Goal: Transaction & Acquisition: Purchase product/service

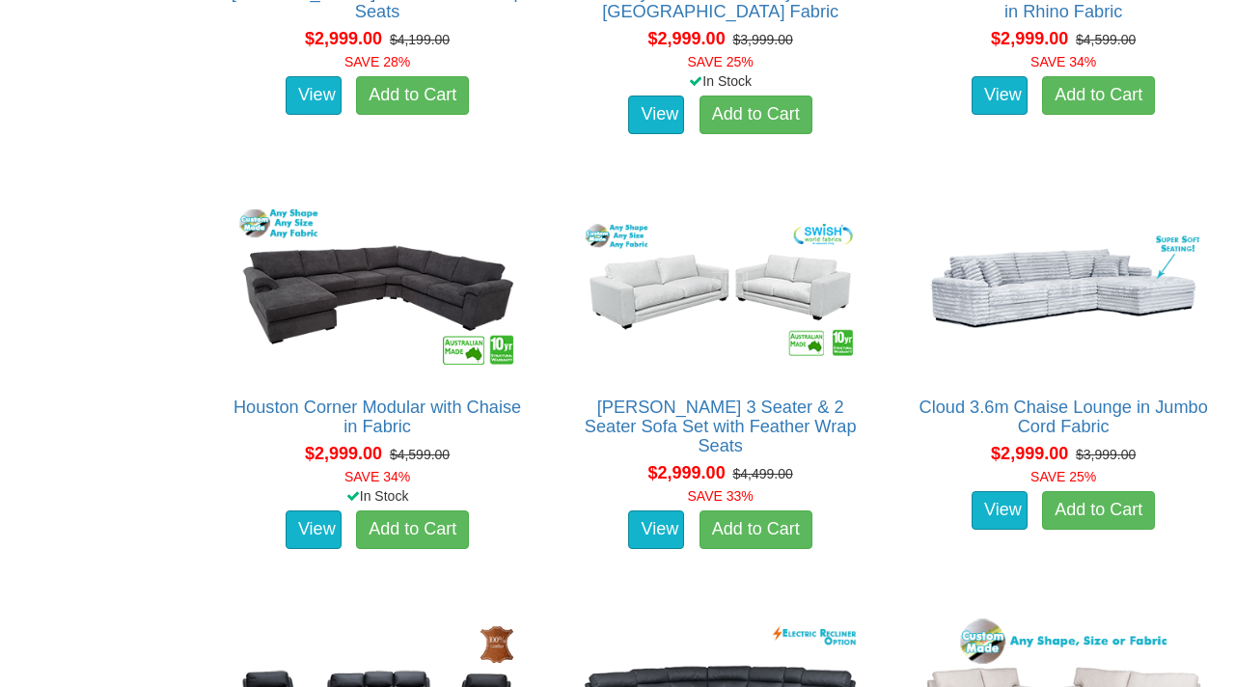
scroll to position [7161, 0]
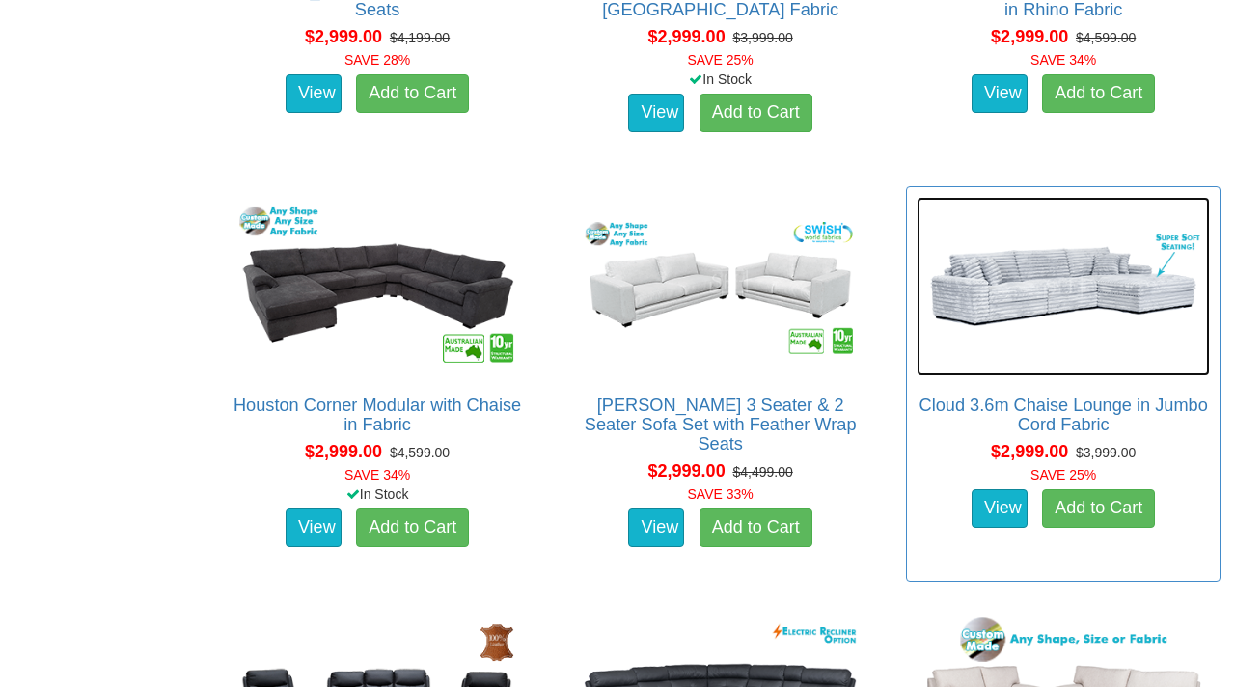
click at [1023, 319] on img at bounding box center [1062, 286] width 293 height 179
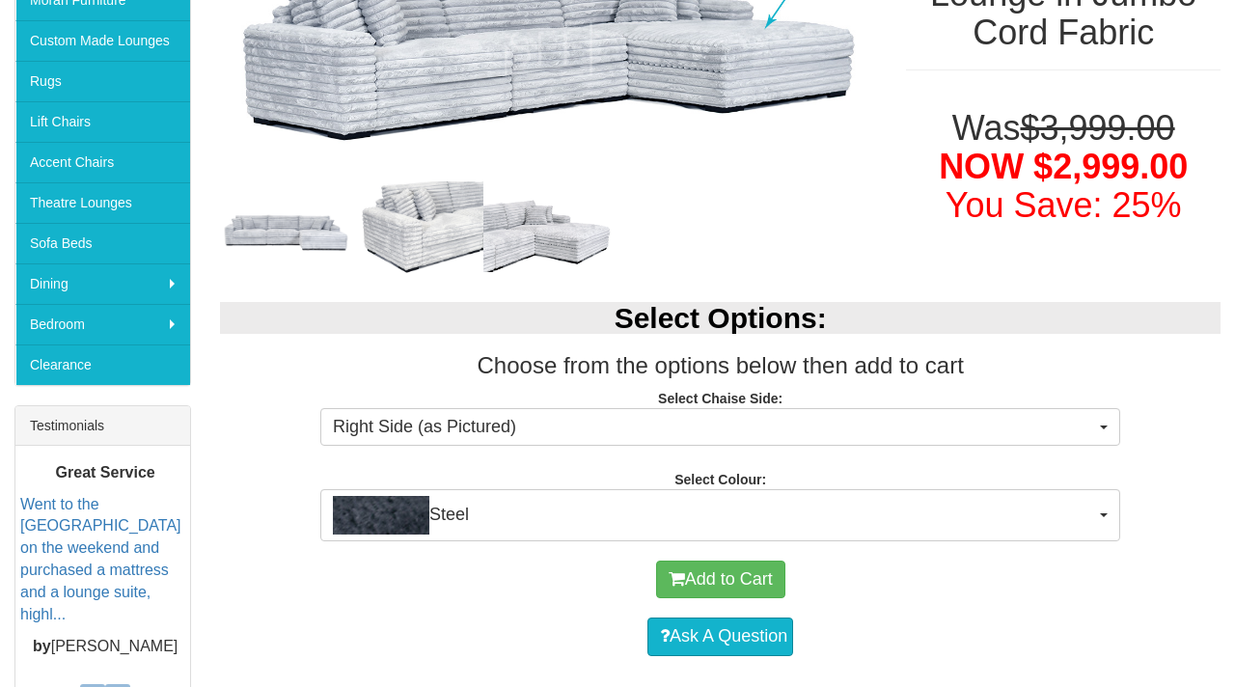
scroll to position [417, 0]
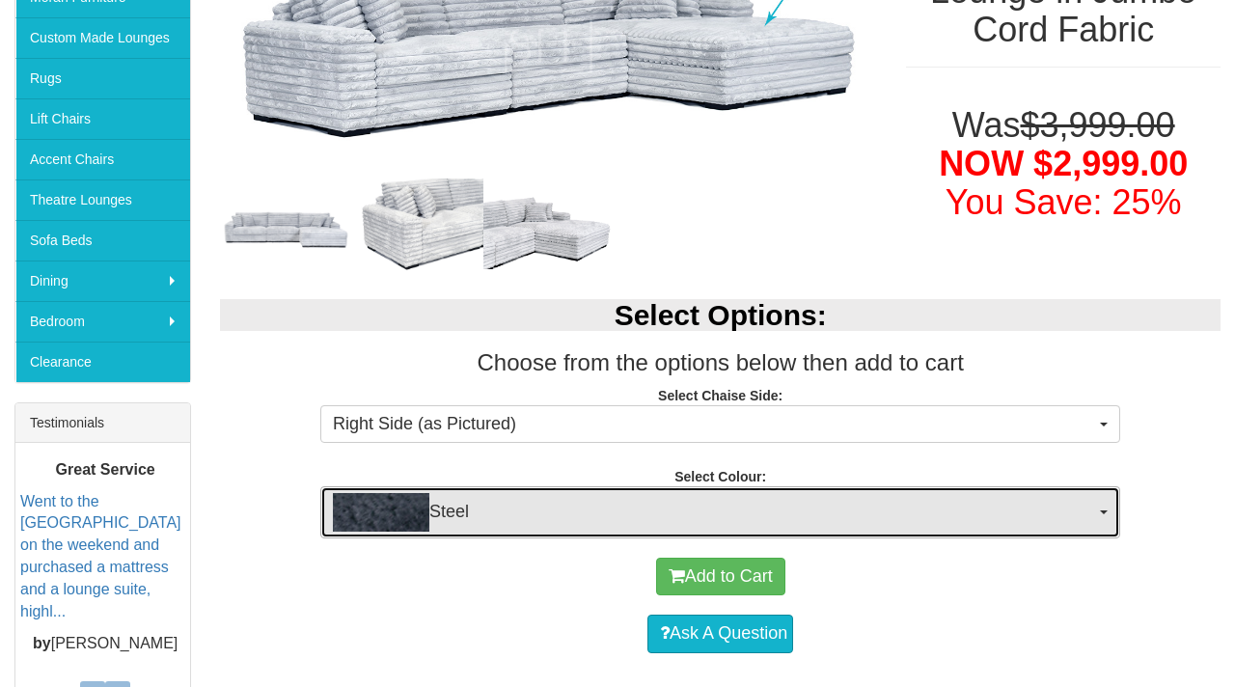
click at [1103, 514] on button "Steel" at bounding box center [720, 512] width 800 height 52
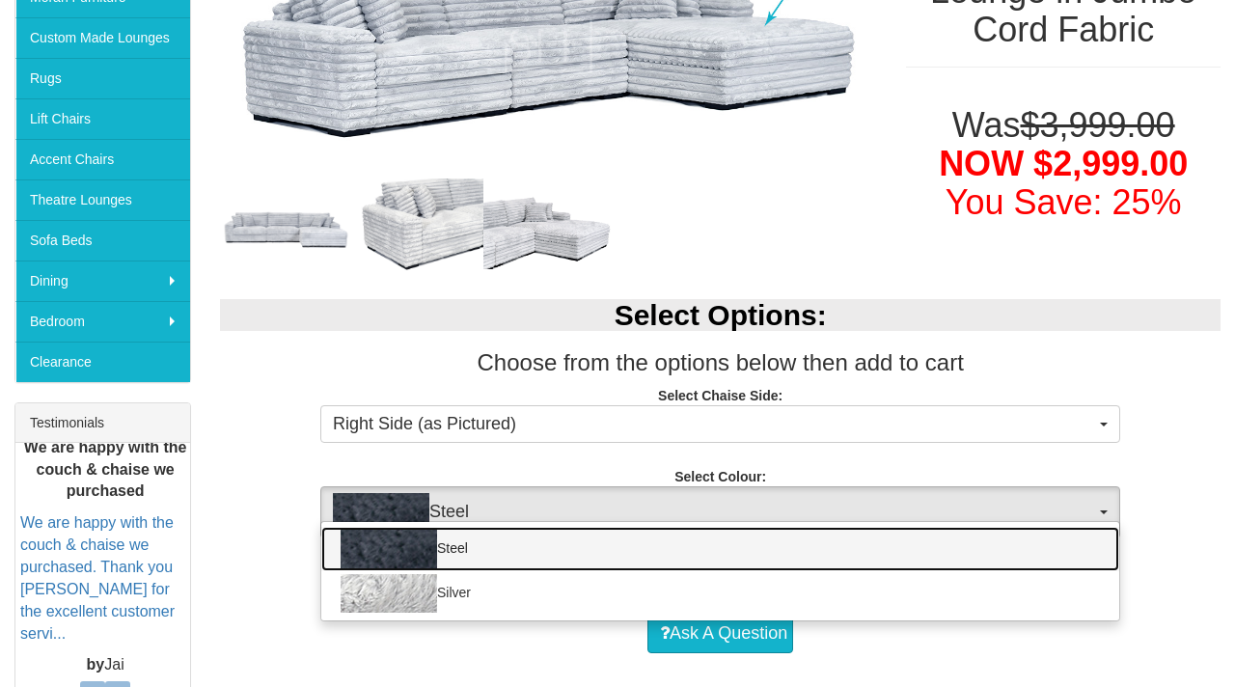
click at [684, 551] on link "Steel" at bounding box center [720, 549] width 798 height 44
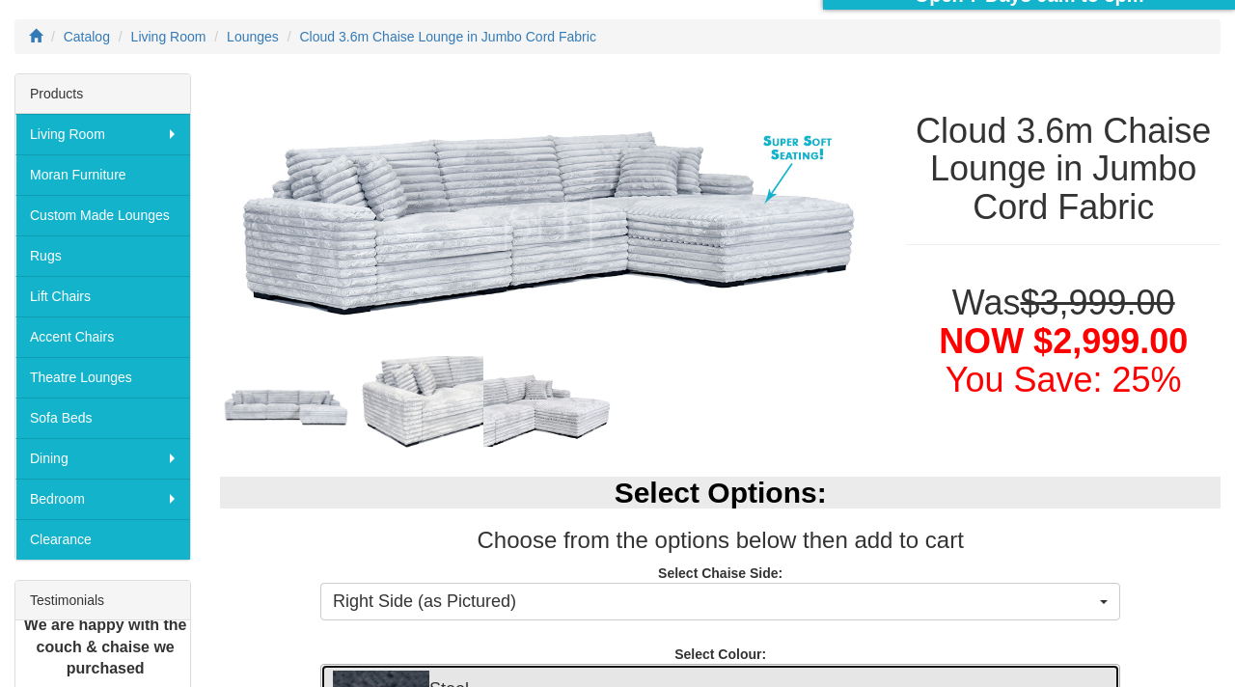
scroll to position [240, 0]
